Goal: Transaction & Acquisition: Purchase product/service

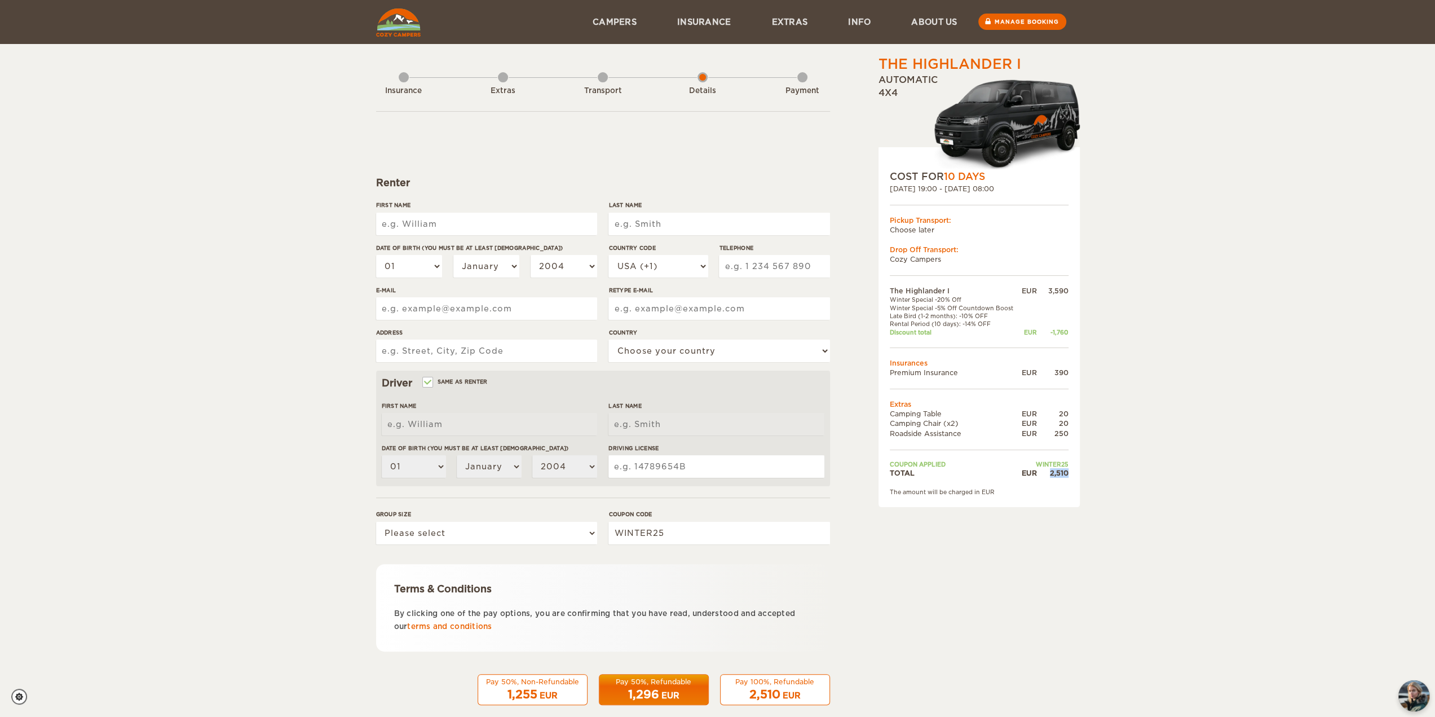
drag, startPoint x: 1050, startPoint y: 473, endPoint x: 1065, endPoint y: 462, distance: 18.2
click at [1066, 474] on div "2,510" at bounding box center [1053, 473] width 32 height 10
drag, startPoint x: 1221, startPoint y: 248, endPoint x: 1177, endPoint y: 225, distance: 49.4
click at [1217, 245] on div "The Highlander I Expand Collapse Total 2,510 EUR Automatic 4x4 COST FOR 10 Days…" at bounding box center [717, 366] width 1435 height 733
click at [505, 79] on div "Extras" at bounding box center [503, 88] width 10 height 45
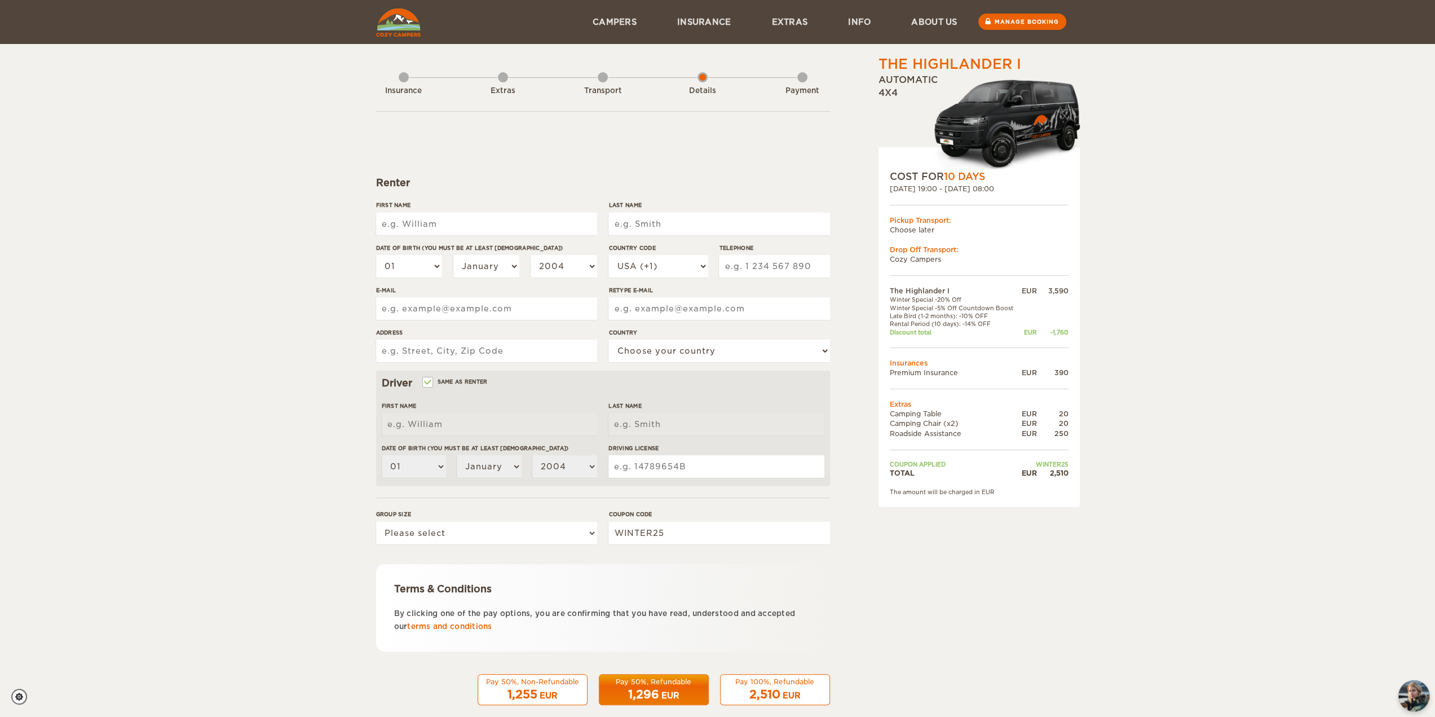
click at [963, 142] on img at bounding box center [1002, 123] width 156 height 92
drag, startPoint x: 874, startPoint y: 61, endPoint x: 1021, endPoint y: 66, distance: 147.3
click at [1021, 66] on div "The Highlander I Expand Collapse Total 2,510 EUR Automatic 4x4 COST FOR 10 Days…" at bounding box center [950, 388] width 218 height 667
copy div "The Highlander I"
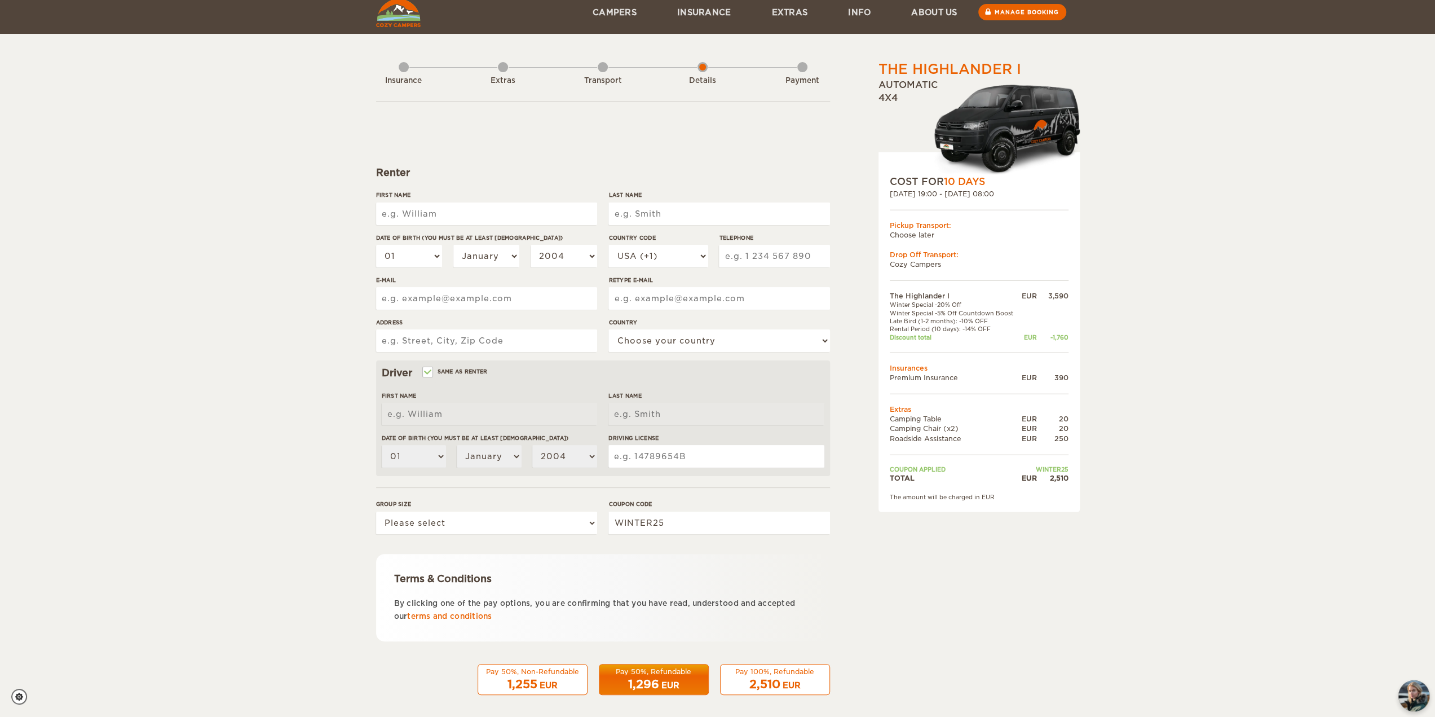
scroll to position [16, 0]
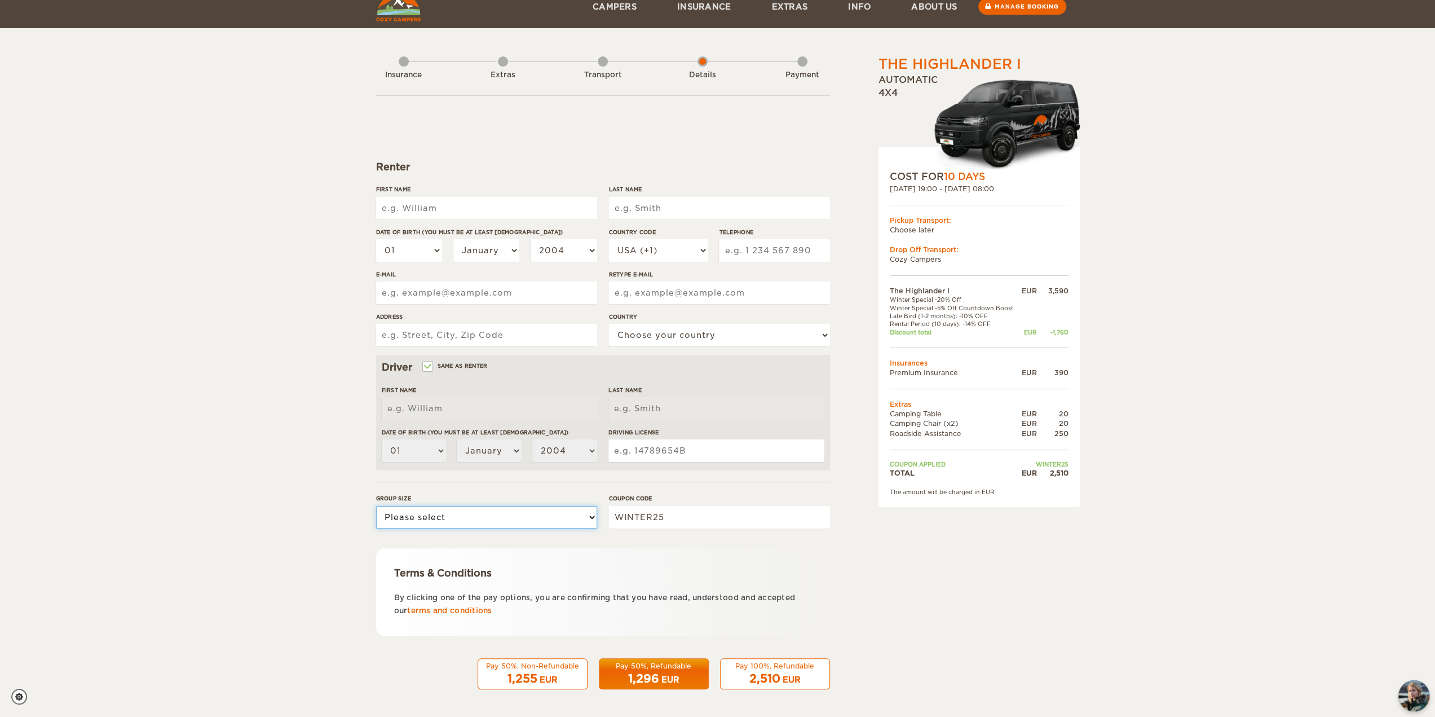
click at [540, 524] on select "Please select 1 2" at bounding box center [486, 517] width 221 height 23
select select "2"
click at [376, 506] on select "Please select 1 2" at bounding box center [486, 517] width 221 height 23
click at [557, 129] on form "Renter First Name Last Name Date of birth (You must be at least 20 years old) 0…" at bounding box center [603, 392] width 454 height 594
drag, startPoint x: 916, startPoint y: 412, endPoint x: 968, endPoint y: 425, distance: 53.5
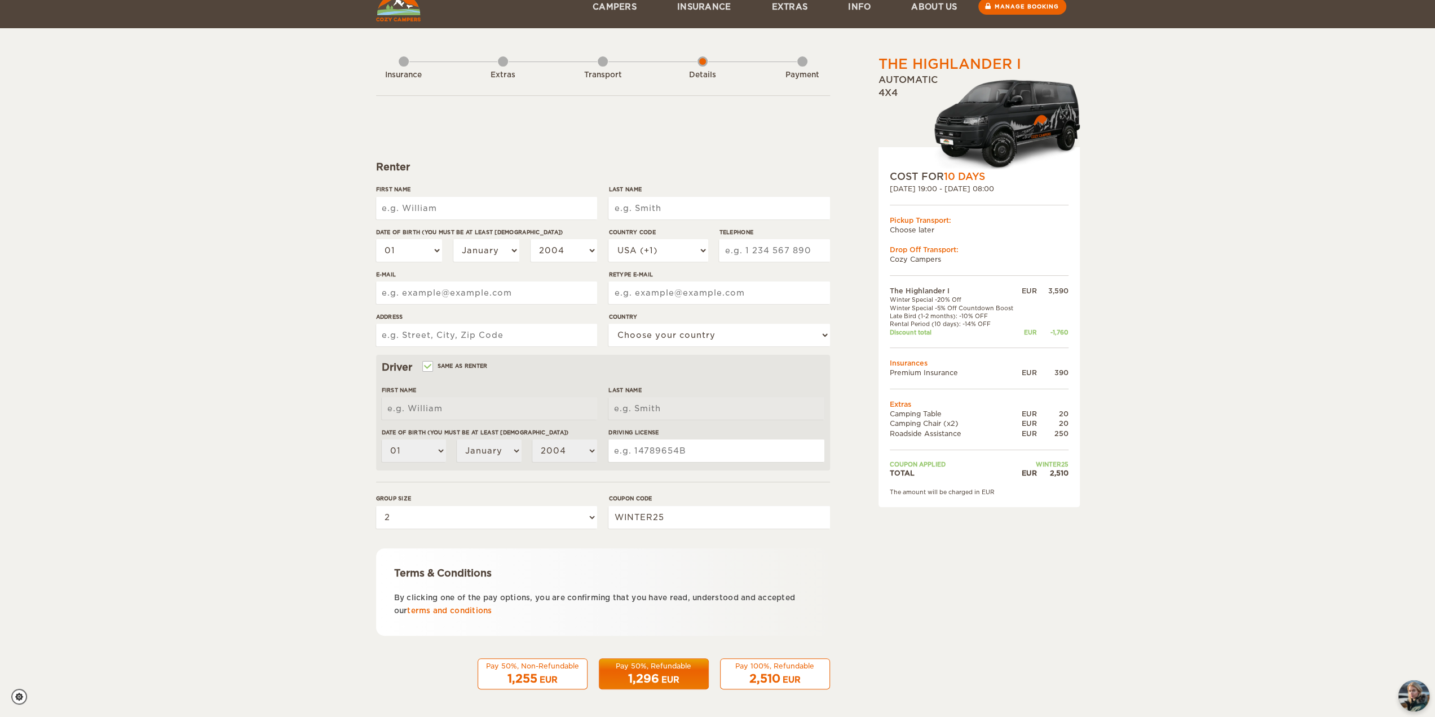
click at [968, 425] on tbody "The Highlander I EUR 3,590 Winter Special -20% Off Winter Special -5% Off Count…" at bounding box center [979, 382] width 179 height 192
click at [962, 430] on td "Roadside Assistance" at bounding box center [955, 434] width 130 height 10
click at [973, 423] on td "Camping Chair (x2)" at bounding box center [955, 423] width 130 height 10
click at [948, 434] on td "Roadside Assistance" at bounding box center [955, 434] width 130 height 10
drag, startPoint x: 958, startPoint y: 434, endPoint x: 986, endPoint y: 434, distance: 27.6
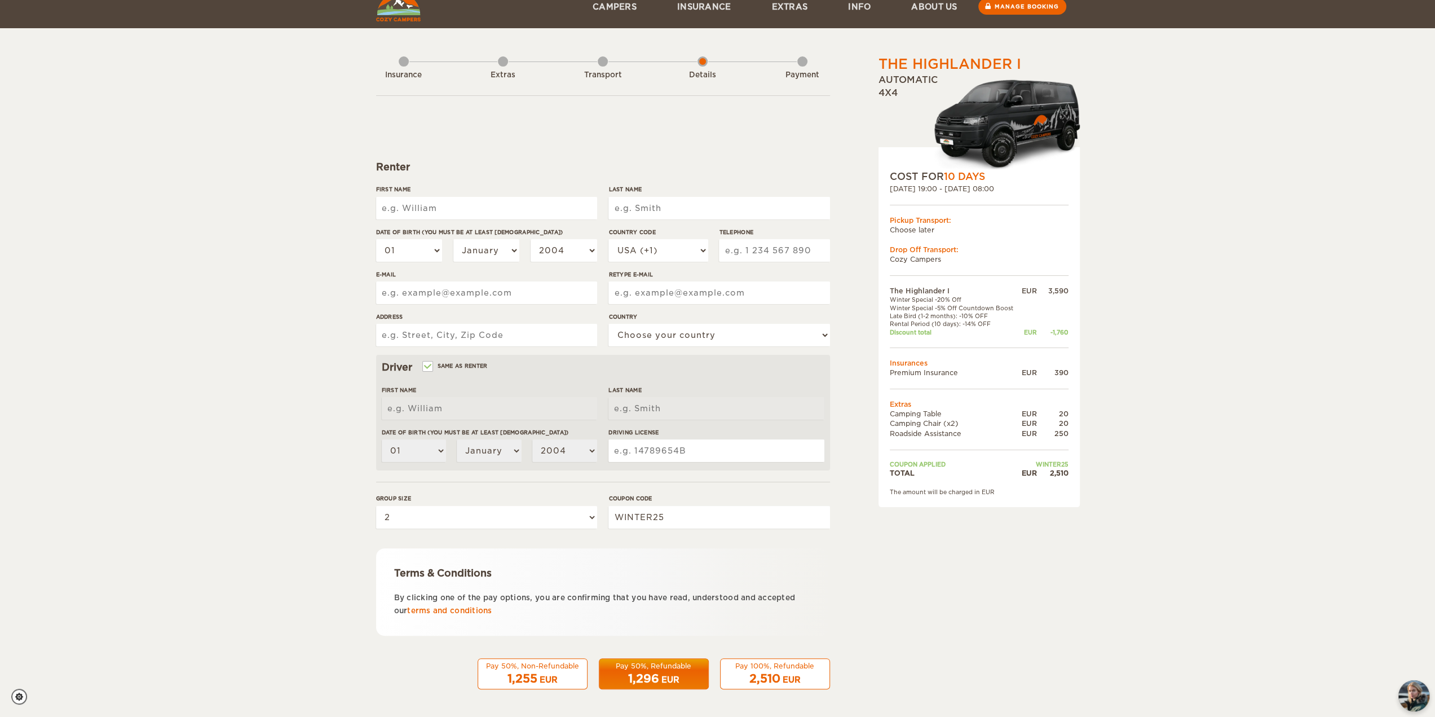
click at [981, 434] on td "Roadside Assistance" at bounding box center [955, 434] width 130 height 10
click at [1064, 438] on td at bounding box center [979, 449] width 179 height 22
drag, startPoint x: 1067, startPoint y: 434, endPoint x: 976, endPoint y: 435, distance: 91.4
click at [976, 435] on div "COST FOR 10 Days 06. Oct 2025 19:00 - 16. Oct 2025 08:00 Pickup Transport: Choo…" at bounding box center [979, 327] width 201 height 360
click at [976, 435] on td "Roadside Assistance" at bounding box center [955, 434] width 130 height 10
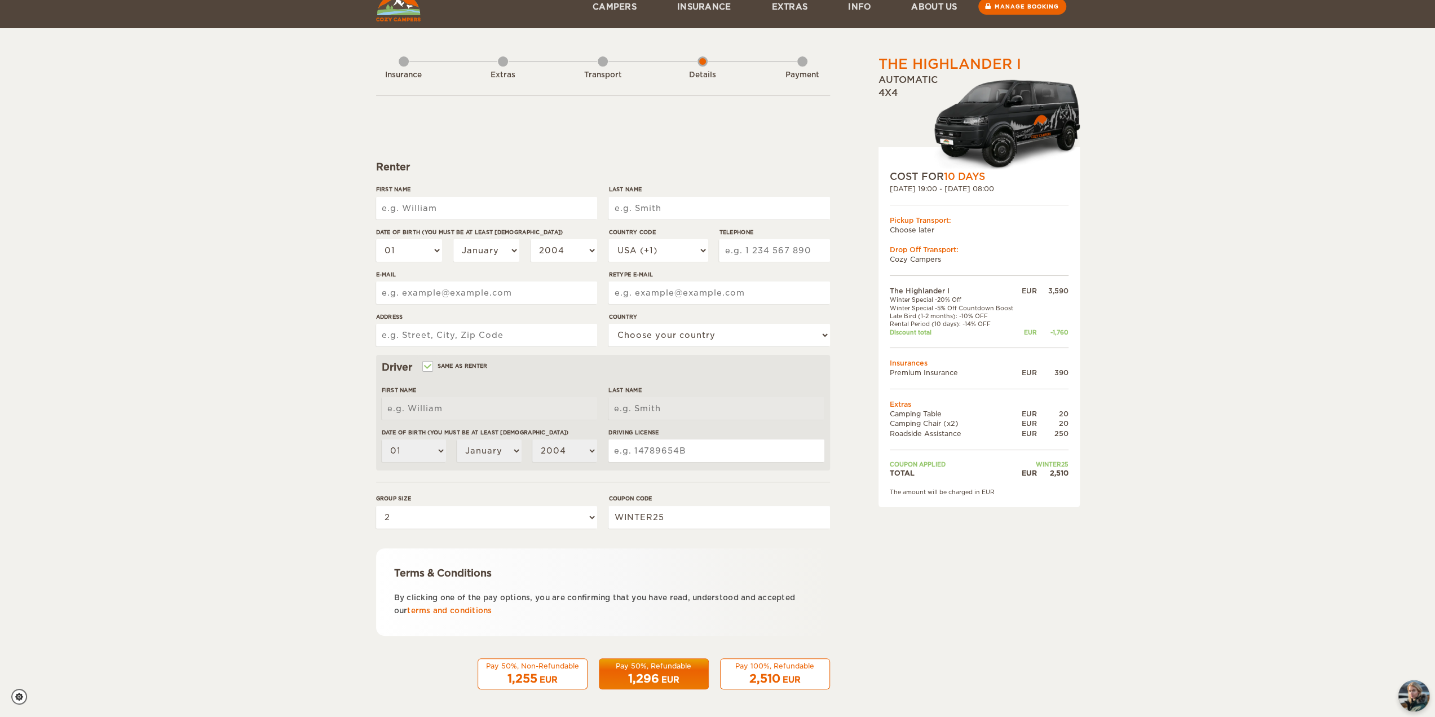
click at [961, 433] on td "Roadside Assistance" at bounding box center [955, 434] width 130 height 10
drag, startPoint x: 901, startPoint y: 430, endPoint x: 1062, endPoint y: 428, distance: 161.9
click at [1062, 429] on tr "Roadside Assistance EUR 250" at bounding box center [979, 434] width 179 height 10
click at [1128, 347] on div "The Highlander I Expand Collapse Total 2,510 EUR Automatic 4x4 COST FOR 10 Days…" at bounding box center [717, 350] width 1435 height 733
click at [400, 15] on img at bounding box center [398, 7] width 45 height 28
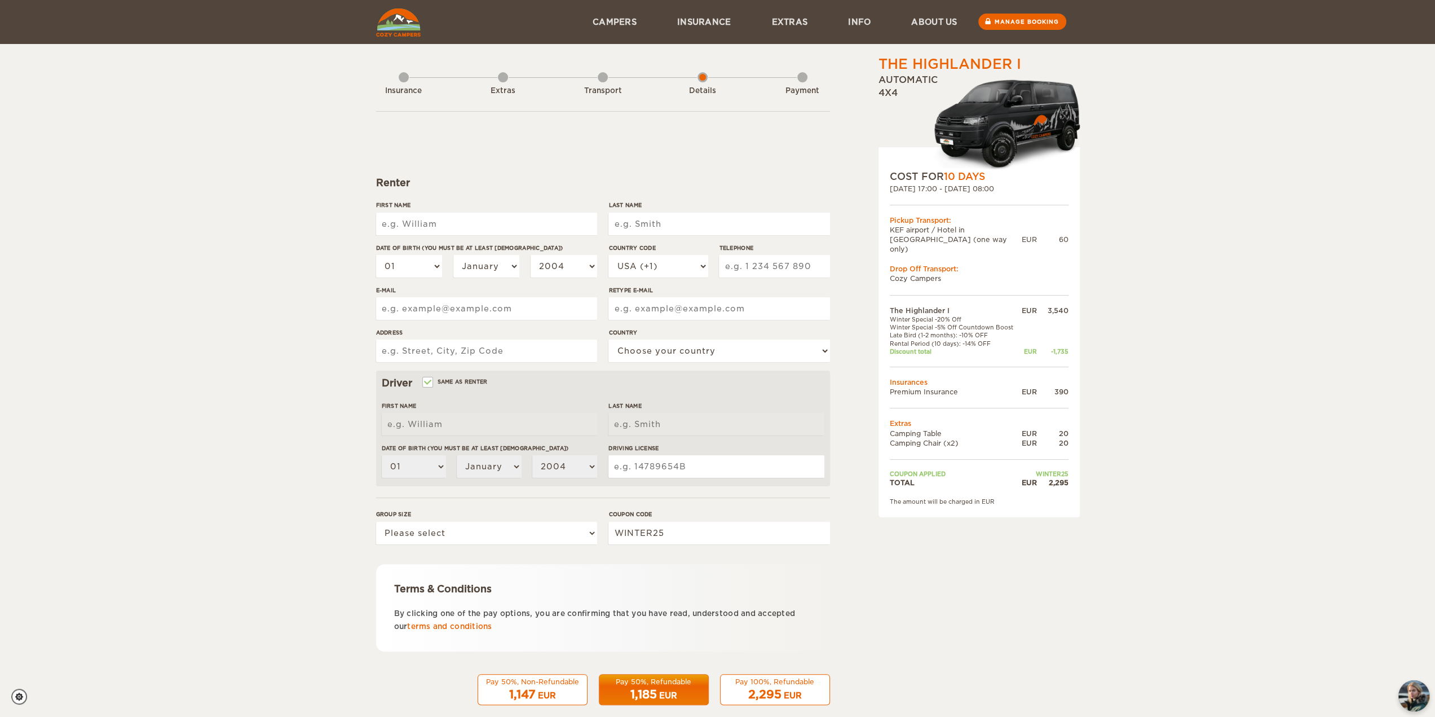
click at [493, 224] on input "First Name" at bounding box center [486, 224] width 221 height 23
click at [1252, 248] on div "The Highlander I Expand Collapse Total 2,295 EUR Automatic 4x4 COST FOR 10 Days…" at bounding box center [717, 366] width 1435 height 733
click at [502, 223] on input "First Name" at bounding box center [486, 224] width 221 height 23
type input "[PERSON_NAME]"
type input "stojanovic"
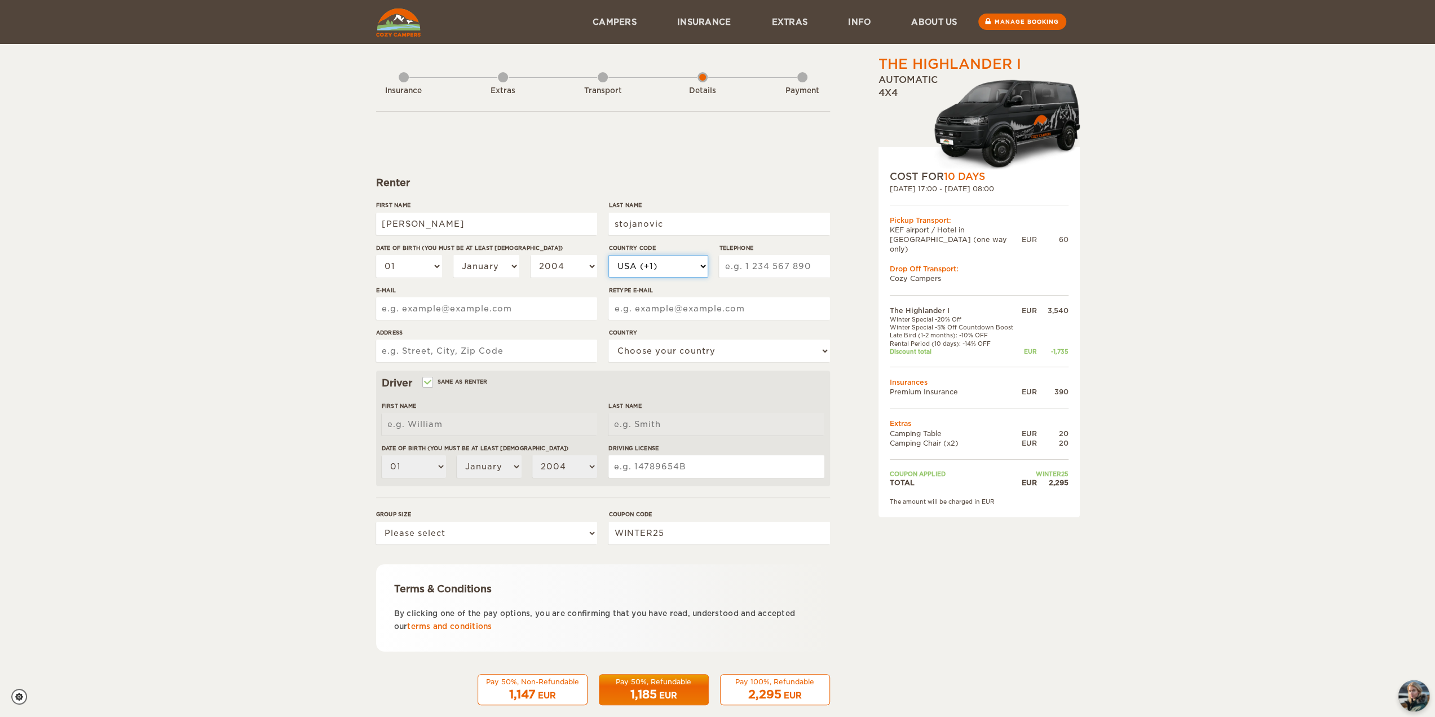
select select "41"
type input "764893455"
type input "[PERSON_NAME][EMAIL_ADDRESS][PERSON_NAME][DOMAIN_NAME]"
type input "Dachslernstrasse"
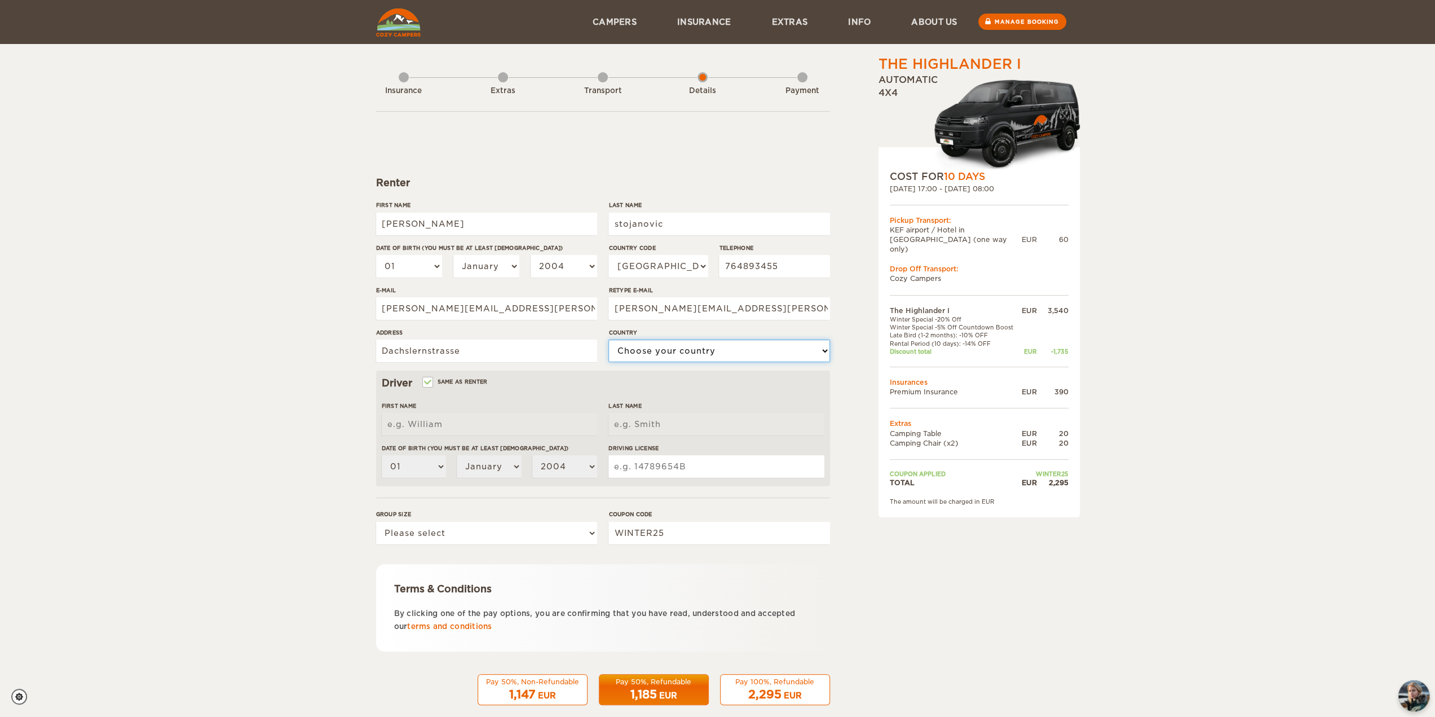
select select "202"
type input "[PERSON_NAME]"
type input "stojanovic"
click at [663, 268] on select "USA (+1) [GEOGRAPHIC_DATA] (+44) [GEOGRAPHIC_DATA] (+49) [GEOGRAPHIC_DATA] (+21…" at bounding box center [657, 266] width 99 height 23
click at [555, 184] on div "Renter" at bounding box center [603, 183] width 454 height 14
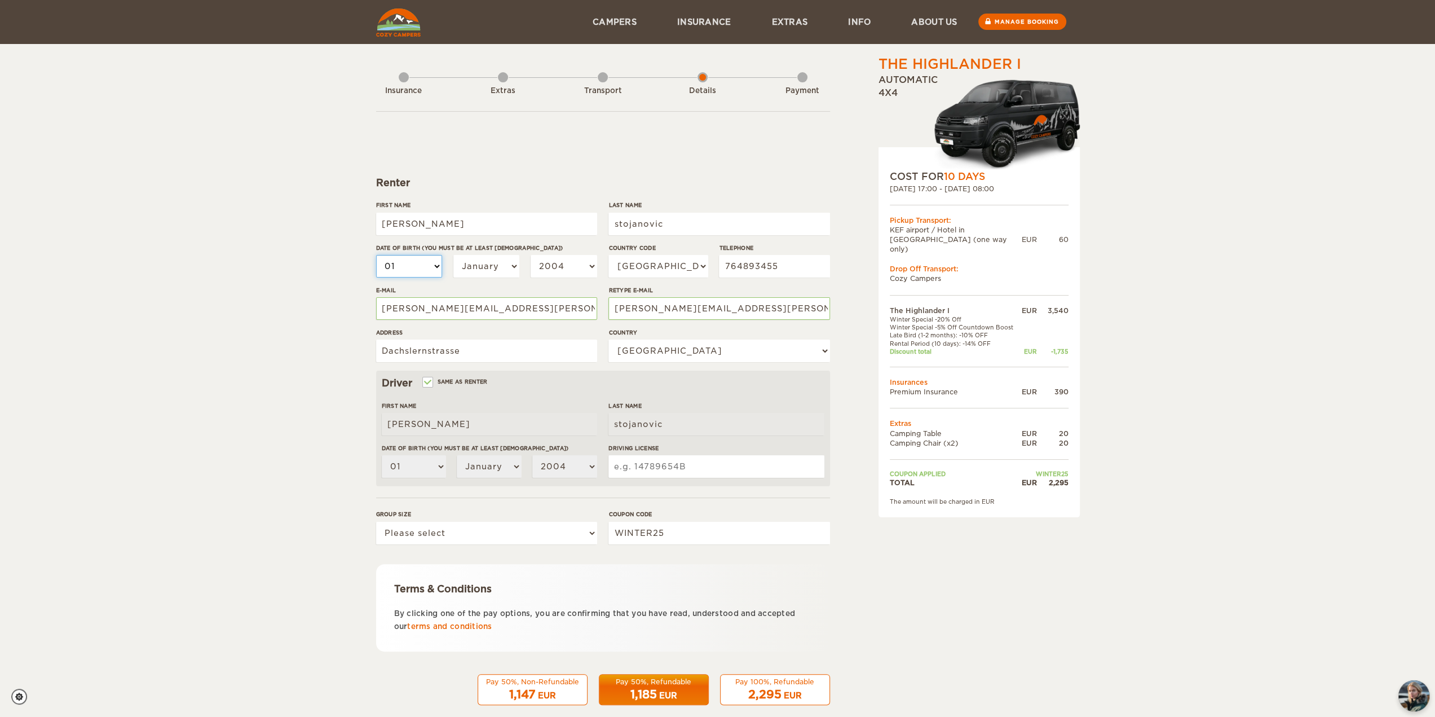
click at [427, 267] on select "01 02 03 04 05 06 07 08 09 10 11 12 13 14 15 16 17 18 19 20 21 22 23 24 25 26 2…" at bounding box center [409, 266] width 67 height 23
click at [474, 267] on select "January February March April May June July August September October November De…" at bounding box center [486, 266] width 67 height 23
select select "03"
click at [453, 255] on select "January February March April May June July August September October November De…" at bounding box center [486, 266] width 67 height 23
select select "03"
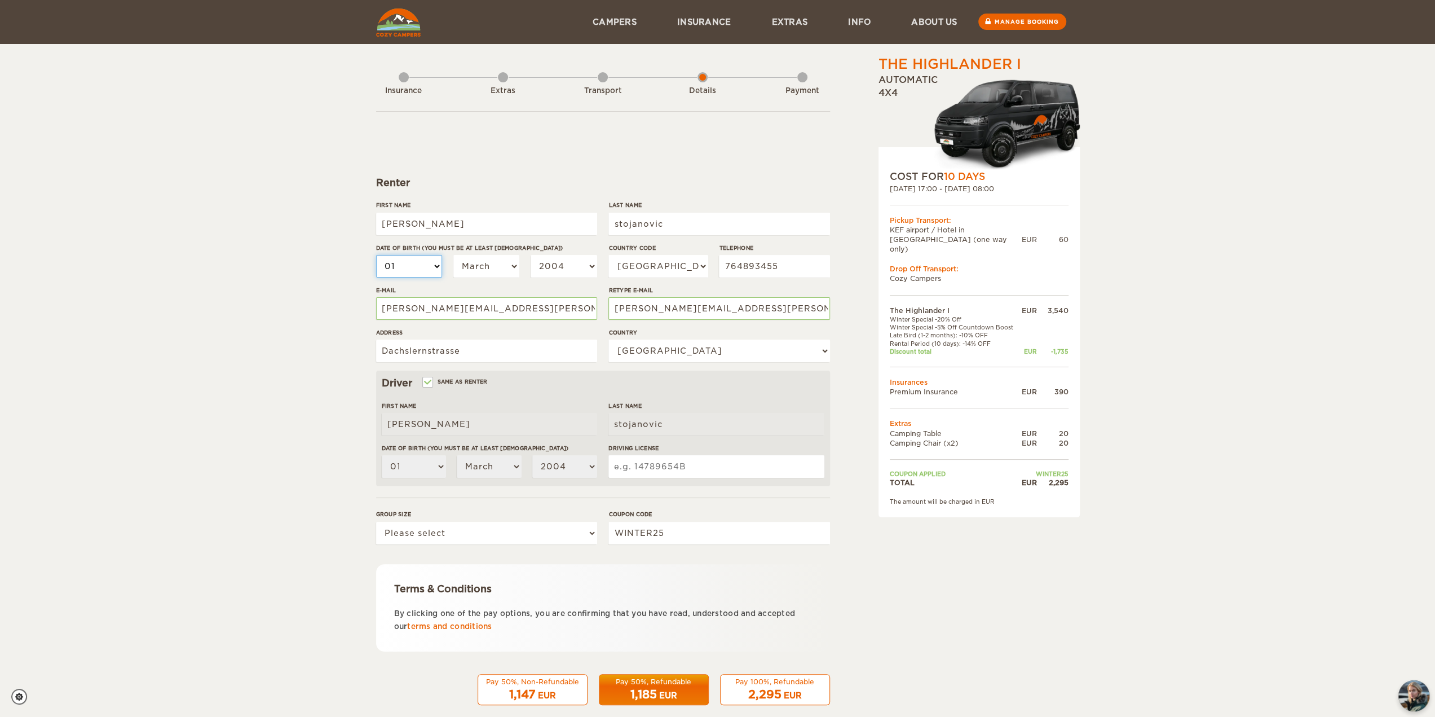
click at [431, 268] on select "01 02 03 04 05 06 07 08 09 10 11 12 13 14 15 16 17 18 19 20 21 22 23 24 25 26 2…" at bounding box center [409, 266] width 67 height 23
select select "23"
click at [376, 255] on select "01 02 03 04 05 06 07 08 09 10 11 12 13 14 15 16 17 18 19 20 21 22 23 24 25 26 2…" at bounding box center [409, 266] width 67 height 23
select select "23"
click at [561, 264] on select "2004 2003 2002 2001 2000 1999 1998 1997 1996 1995 1994 1993 1992 1991 1990 1989…" at bounding box center [564, 266] width 67 height 23
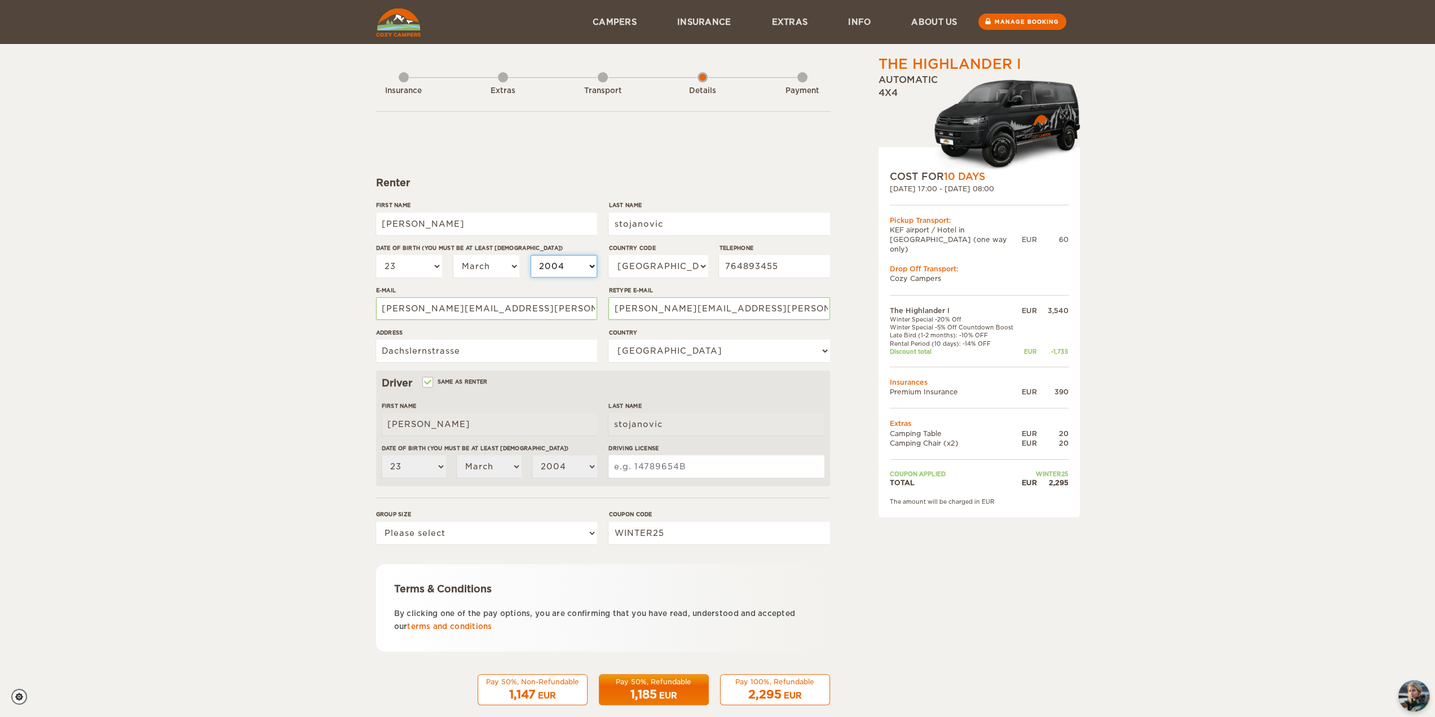
select select "2001"
click at [531, 255] on select "2004 2003 2002 2001 2000 1999 1998 1997 1996 1995 1994 1993 1992 1991 1990 1989…" at bounding box center [564, 266] width 67 height 23
select select "2001"
click at [678, 474] on input "Driving License" at bounding box center [715, 466] width 215 height 23
click at [565, 526] on select "Please select 1 2" at bounding box center [486, 533] width 221 height 23
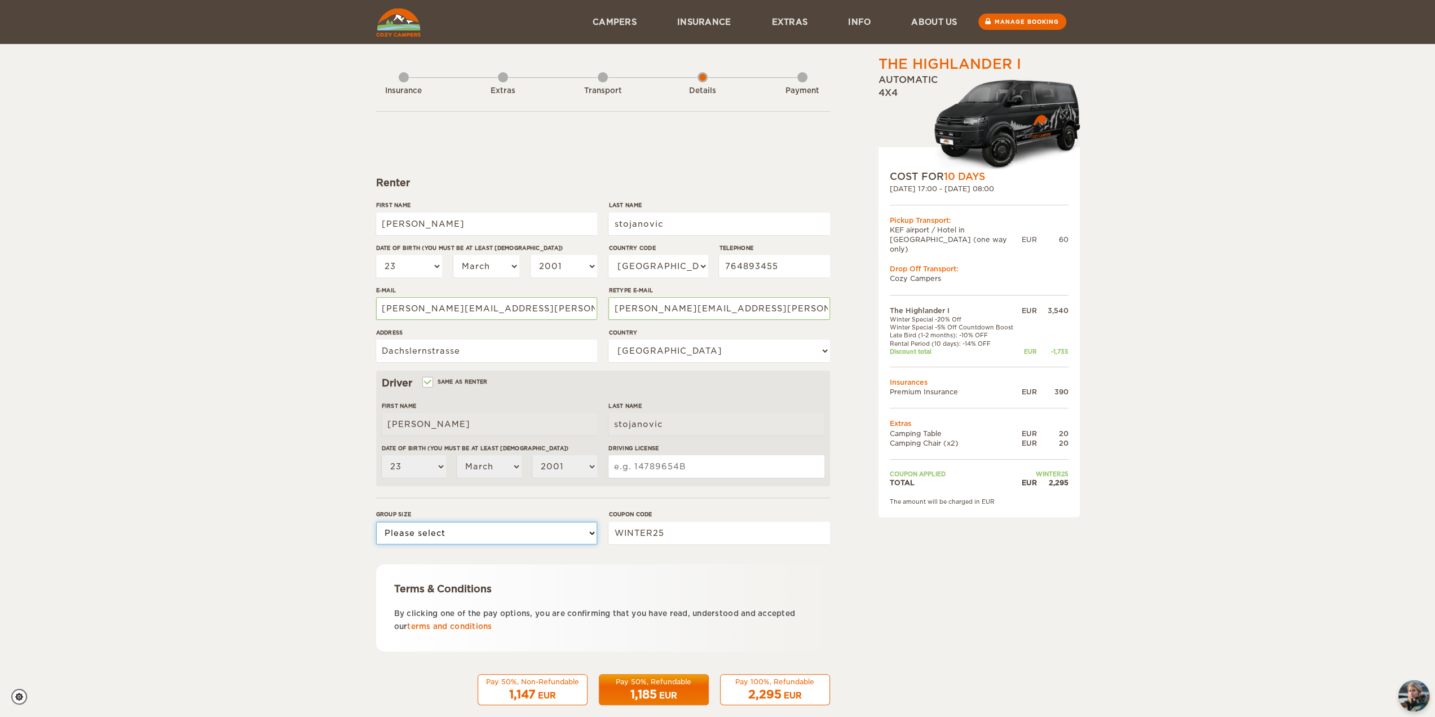
click at [376, 522] on select "Please select 1 2" at bounding box center [486, 533] width 221 height 23
click at [548, 537] on select "Please select 1 2" at bounding box center [486, 533] width 221 height 23
select select "2"
click at [376, 522] on select "Please select 1 2" at bounding box center [486, 533] width 221 height 23
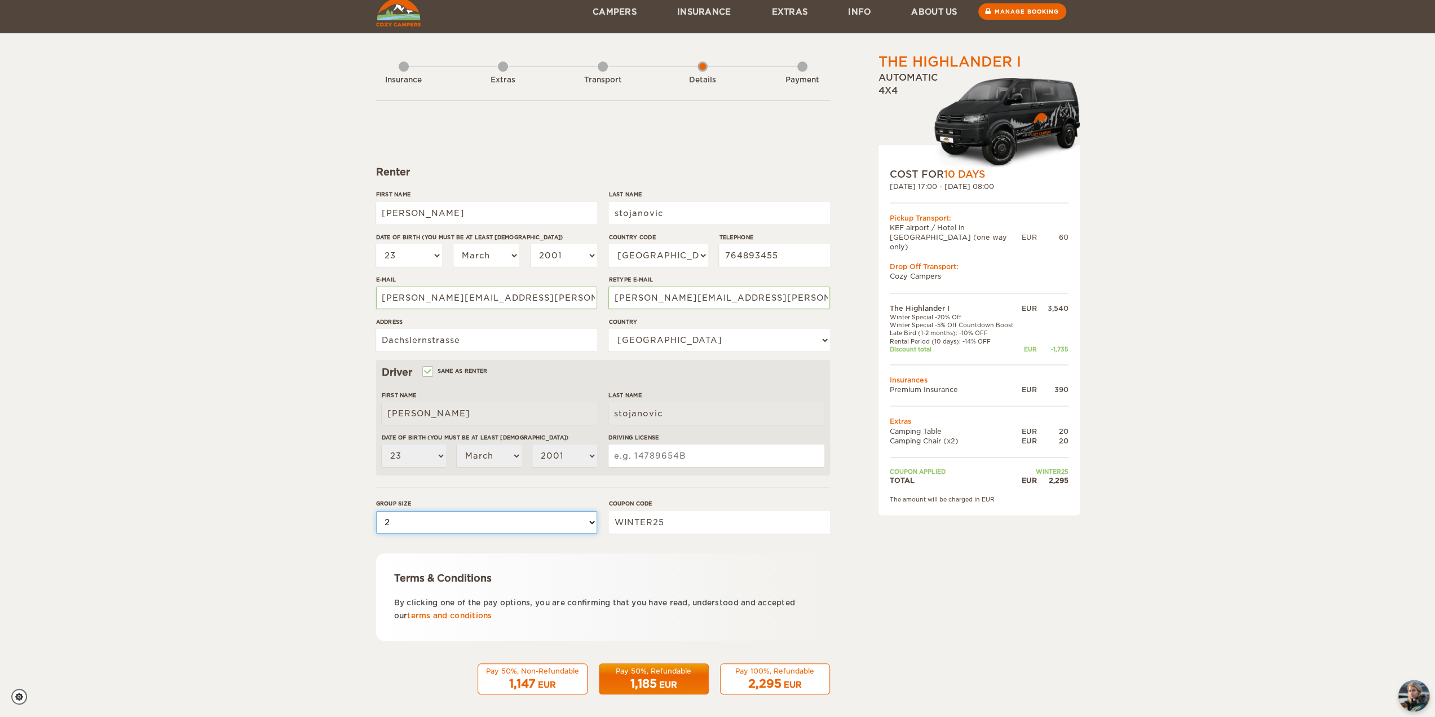
scroll to position [16, 0]
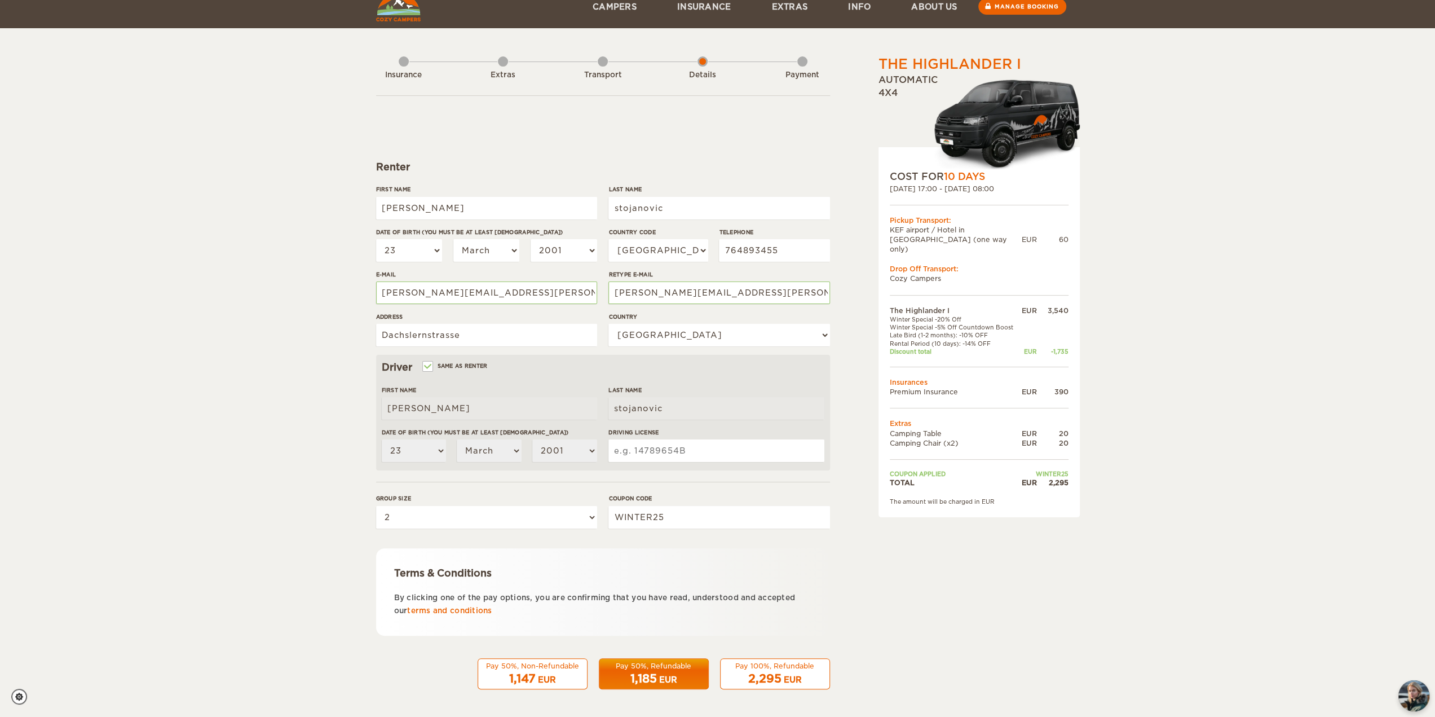
click at [658, 451] on input "Driving License" at bounding box center [715, 450] width 215 height 23
type input "068271177005"
click at [1055, 542] on div "The Highlander I Expand Collapse Total 2,295 EUR Automatic 4x4 COST FOR 10 Days…" at bounding box center [950, 372] width 218 height 667
click at [787, 664] on div "Pay 100%, Refundable" at bounding box center [774, 666] width 95 height 10
click at [749, 672] on span "2,295" at bounding box center [764, 679] width 33 height 14
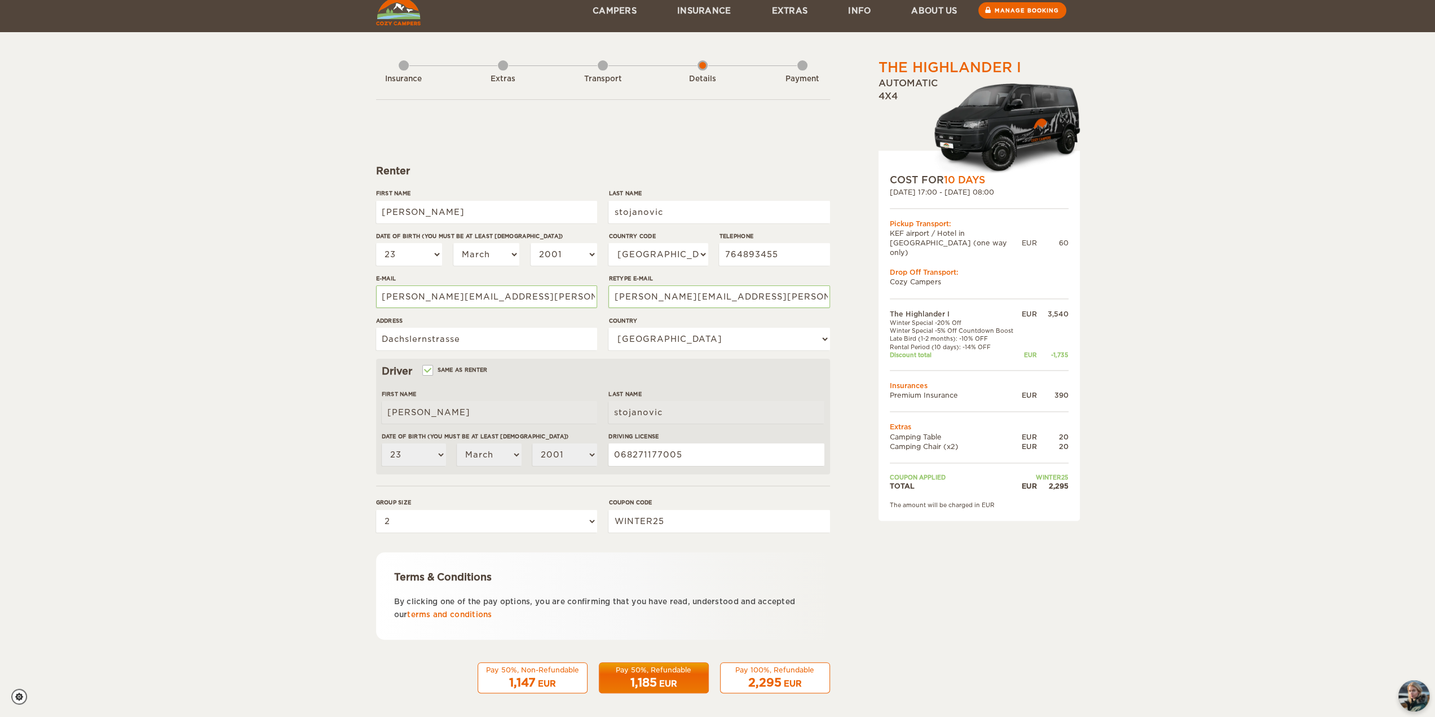
scroll to position [0, 0]
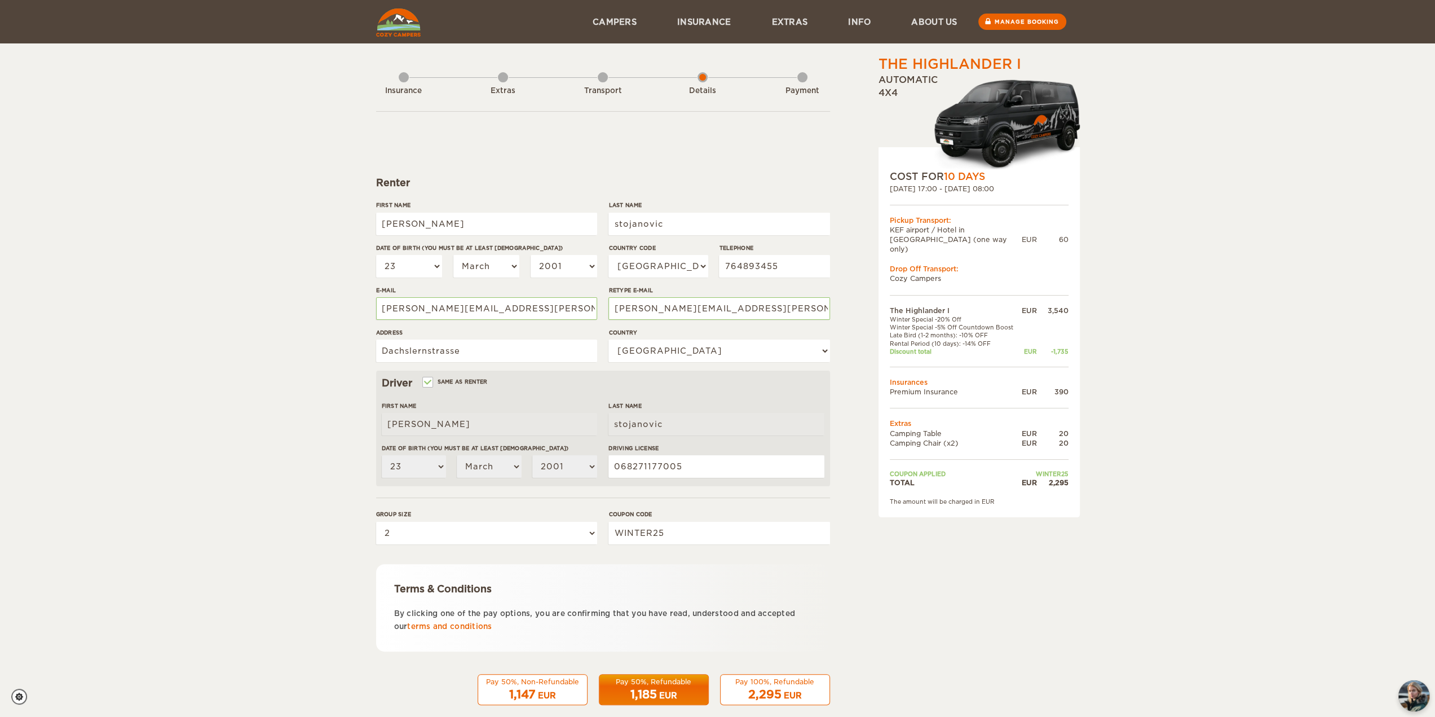
click at [617, 678] on div "Pay 50%, Refundable" at bounding box center [653, 682] width 95 height 10
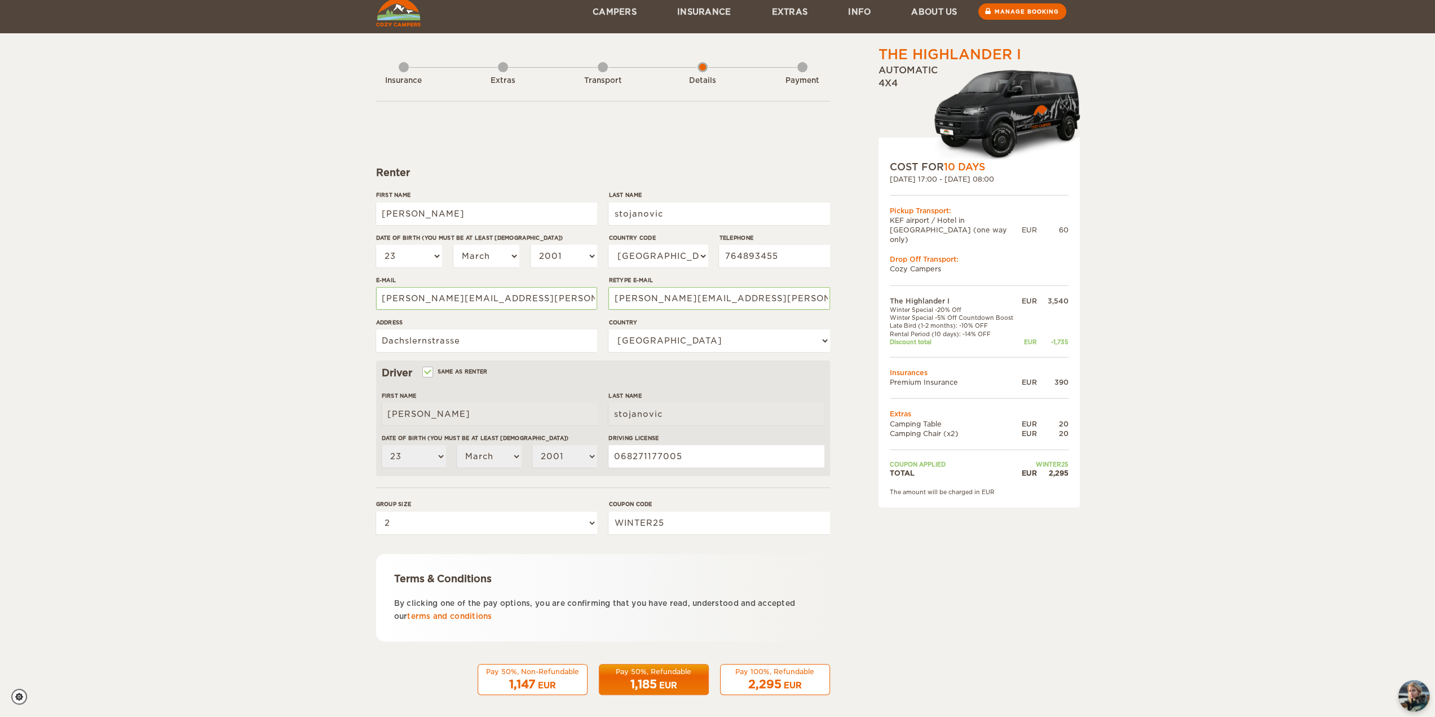
scroll to position [16, 0]
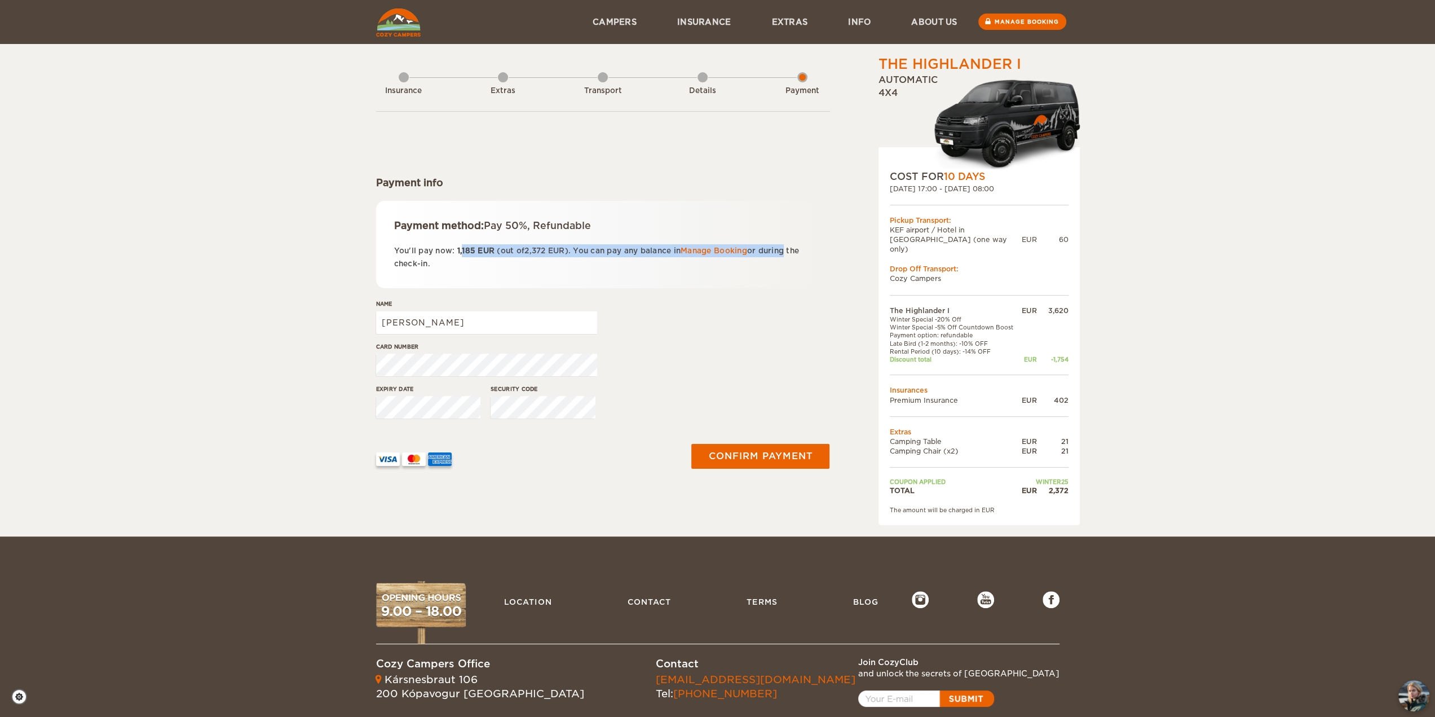
drag, startPoint x: 462, startPoint y: 251, endPoint x: 787, endPoint y: 255, distance: 325.4
click at [790, 252] on p "You'll pay now: 1,185 EUR (out of 2,372 EUR ). You can pay any balance in Manag…" at bounding box center [603, 257] width 418 height 27
click at [700, 296] on form "Payment info Payment method: Pay 50%, Refundable You'll pay now: 1,185 EUR (out…" at bounding box center [603, 298] width 454 height 374
click at [707, 82] on div "Details" at bounding box center [703, 88] width 10 height 45
click at [430, 327] on input "[PERSON_NAME]" at bounding box center [486, 322] width 221 height 23
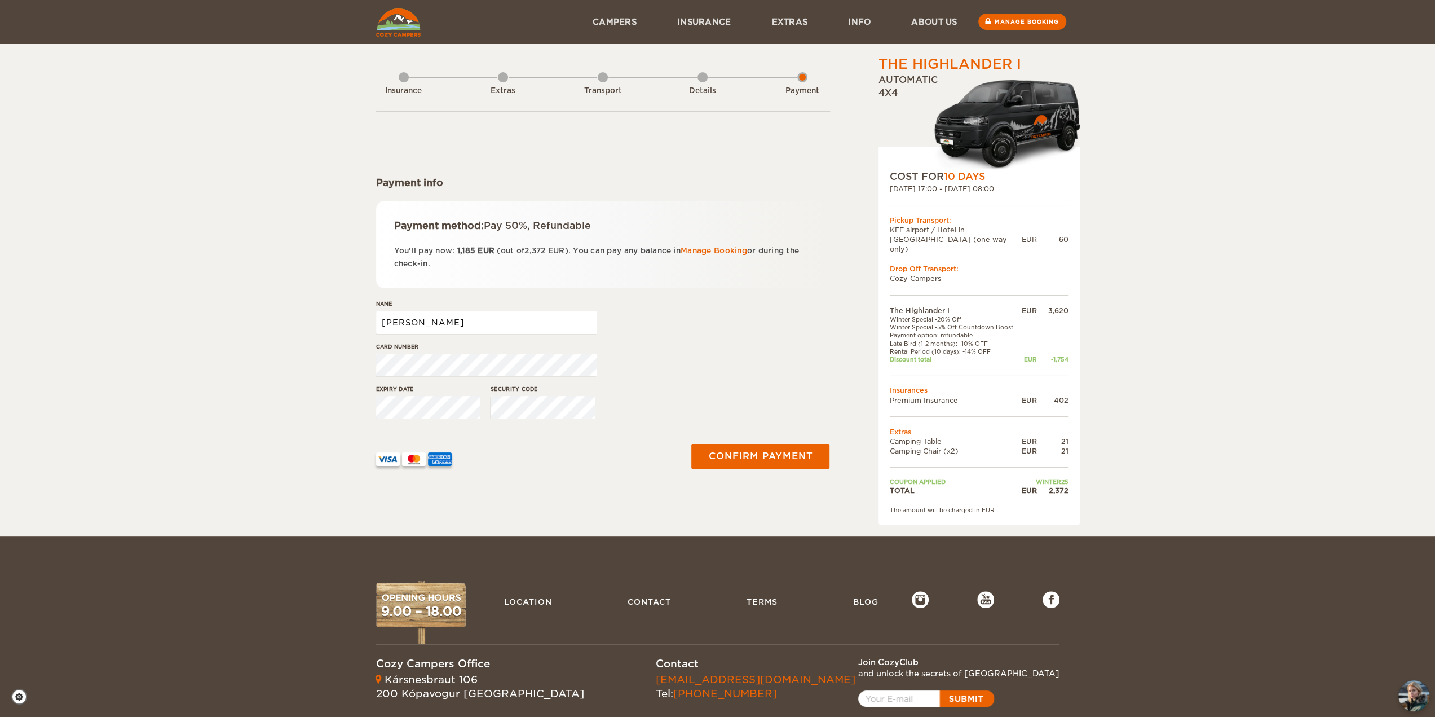
type input "oliver stojanovic"
click at [625, 345] on div "Card number" at bounding box center [603, 363] width 454 height 42
click at [738, 358] on div "Card number" at bounding box center [603, 363] width 454 height 42
drag, startPoint x: 571, startPoint y: 250, endPoint x: 797, endPoint y: 276, distance: 227.1
click at [797, 276] on div "Payment method: Pay 50%, Refundable You'll pay now: 1,185 EUR (out of 2,372 EUR…" at bounding box center [603, 244] width 454 height 87
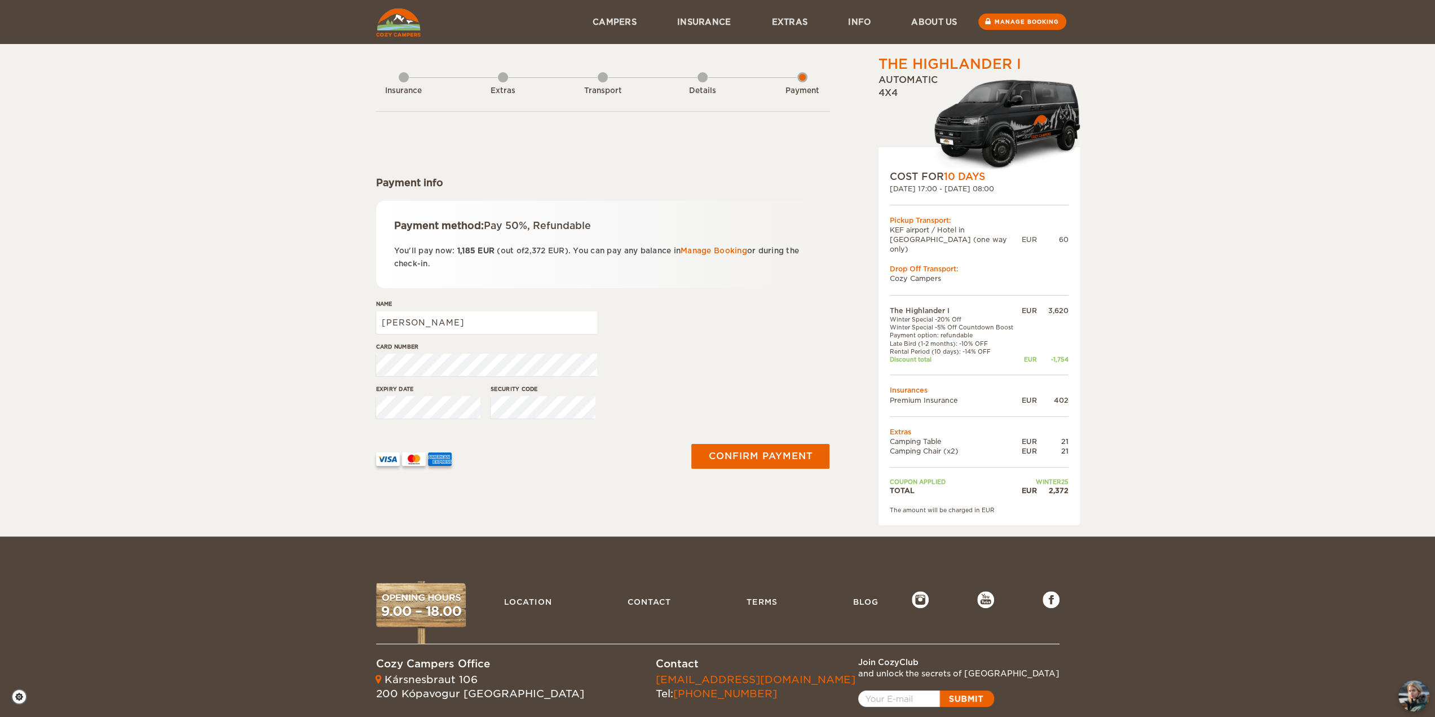
click at [508, 266] on p "You'll pay now: 1,185 EUR (out of 2,372 EUR ). You can pay any balance in Manag…" at bounding box center [603, 257] width 418 height 27
drag, startPoint x: 497, startPoint y: 330, endPoint x: 330, endPoint y: 339, distance: 167.2
click at [346, 328] on div "The Highlander I Expand Collapse Total 2,372 EUR Automatic 4x4 COST FOR 10 Days…" at bounding box center [717, 268] width 1435 height 536
click at [219, 367] on div "The Highlander I Expand Collapse Total 2,372 EUR Automatic 4x4 COST FOR 10 Days…" at bounding box center [717, 268] width 1435 height 536
click at [316, 405] on div "The Highlander I Expand Collapse Total 2,372 EUR Automatic 4x4 COST FOR 10 Days…" at bounding box center [717, 268] width 1435 height 536
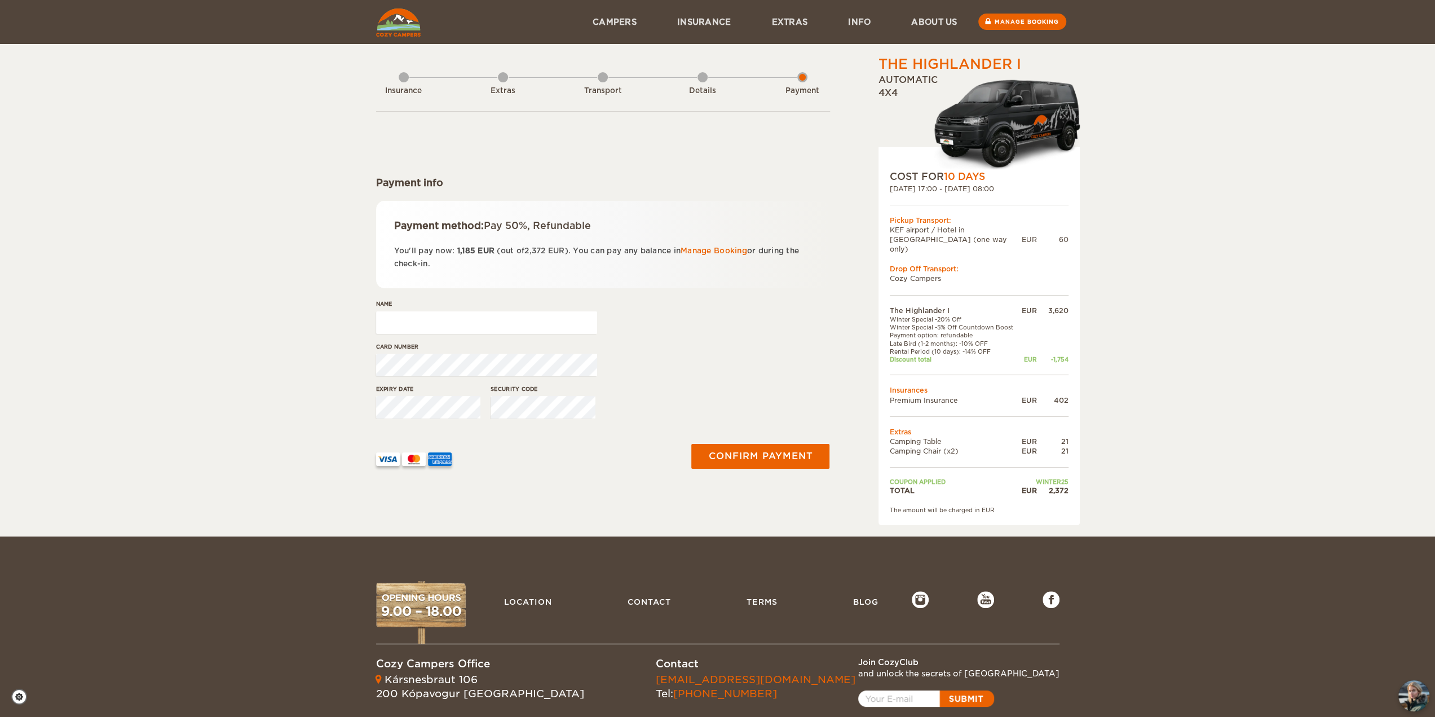
click at [427, 411] on div "Expiry date Security code" at bounding box center [603, 406] width 454 height 42
drag, startPoint x: 1117, startPoint y: 249, endPoint x: 1243, endPoint y: 112, distance: 186.4
click at [1119, 249] on div "The Highlander I Expand Collapse Total 2,372 EUR Automatic 4x4 COST FOR 10 Days…" at bounding box center [717, 268] width 1435 height 536
